Goal: Task Accomplishment & Management: Manage account settings

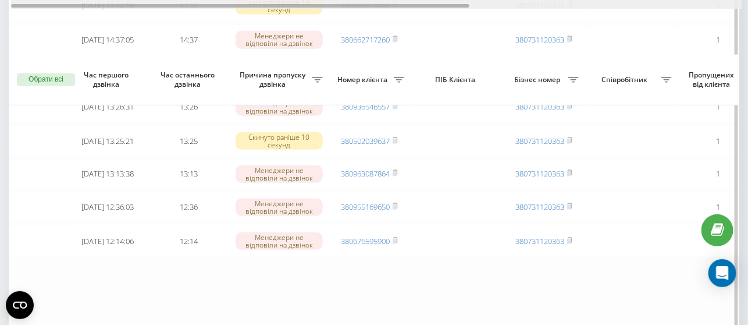
scroll to position [258, 0]
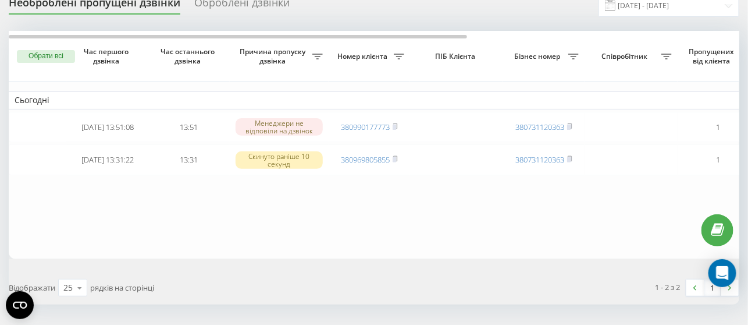
scroll to position [65, 0]
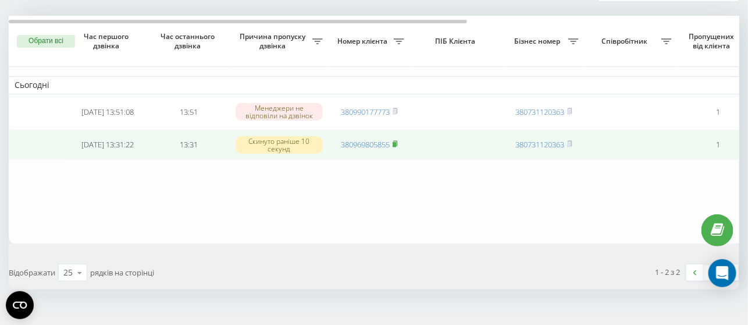
click at [397, 142] on icon at bounding box center [395, 143] width 5 height 7
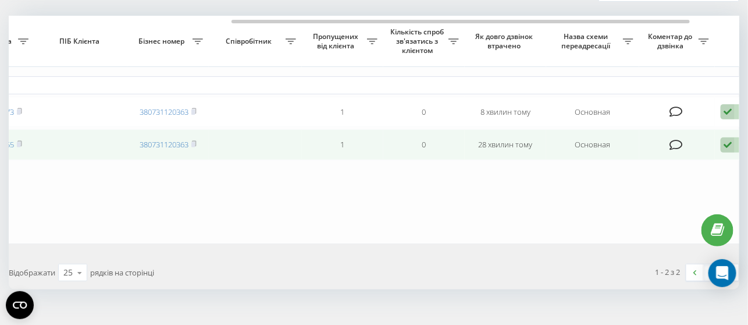
scroll to position [63, 0]
click at [725, 149] on icon at bounding box center [728, 147] width 14 height 16
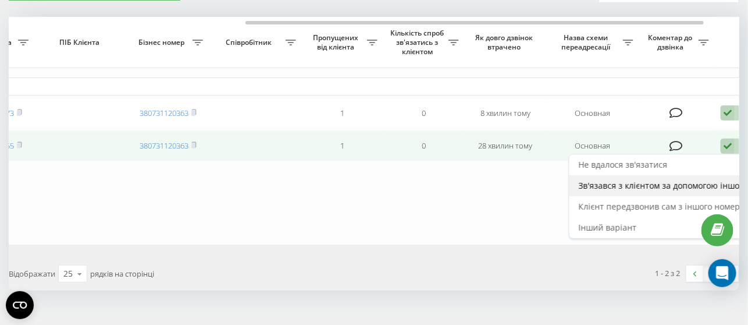
click at [648, 186] on span "Зв'язався з клієнтом за допомогою іншого каналу" at bounding box center [678, 185] width 199 height 11
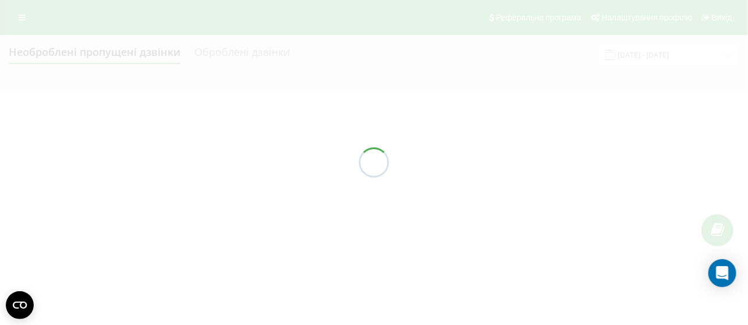
scroll to position [0, 0]
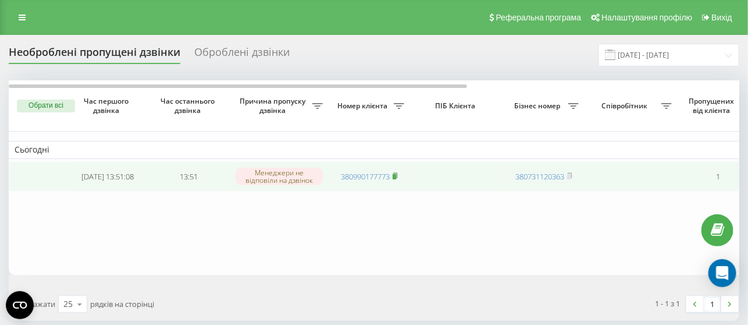
click at [396, 176] on rect at bounding box center [394, 176] width 3 height 5
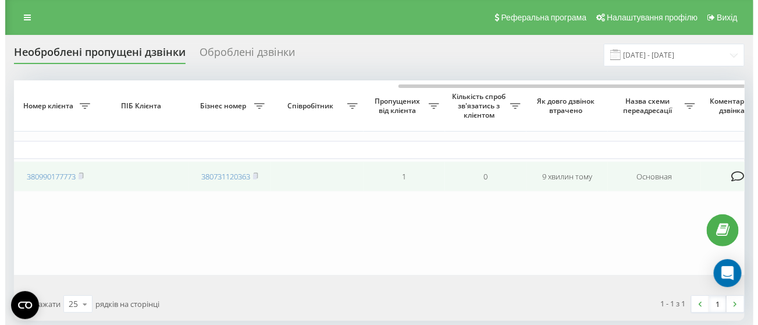
scroll to position [0, 432]
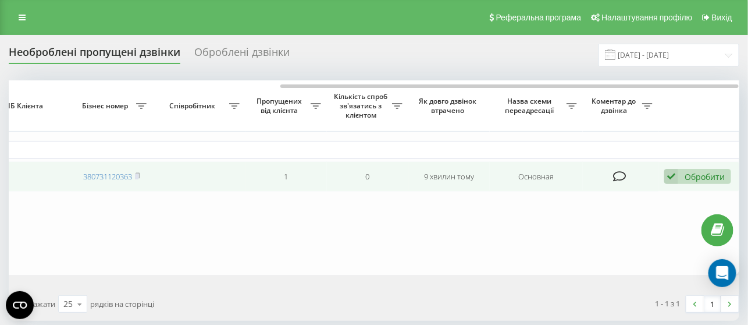
click at [677, 172] on icon at bounding box center [672, 177] width 14 height 16
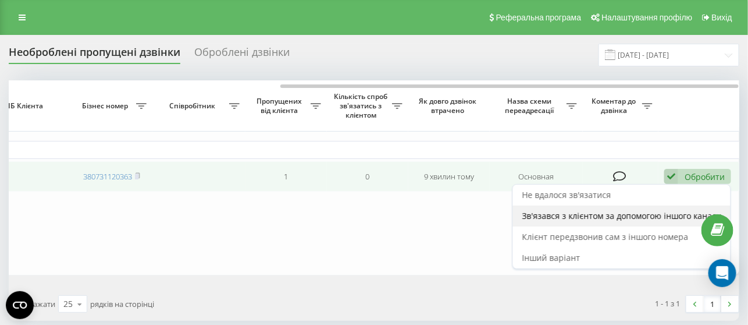
click at [567, 210] on span "Зв'язався з клієнтом за допомогою іншого каналу" at bounding box center [622, 215] width 199 height 11
